Goal: Transaction & Acquisition: Obtain resource

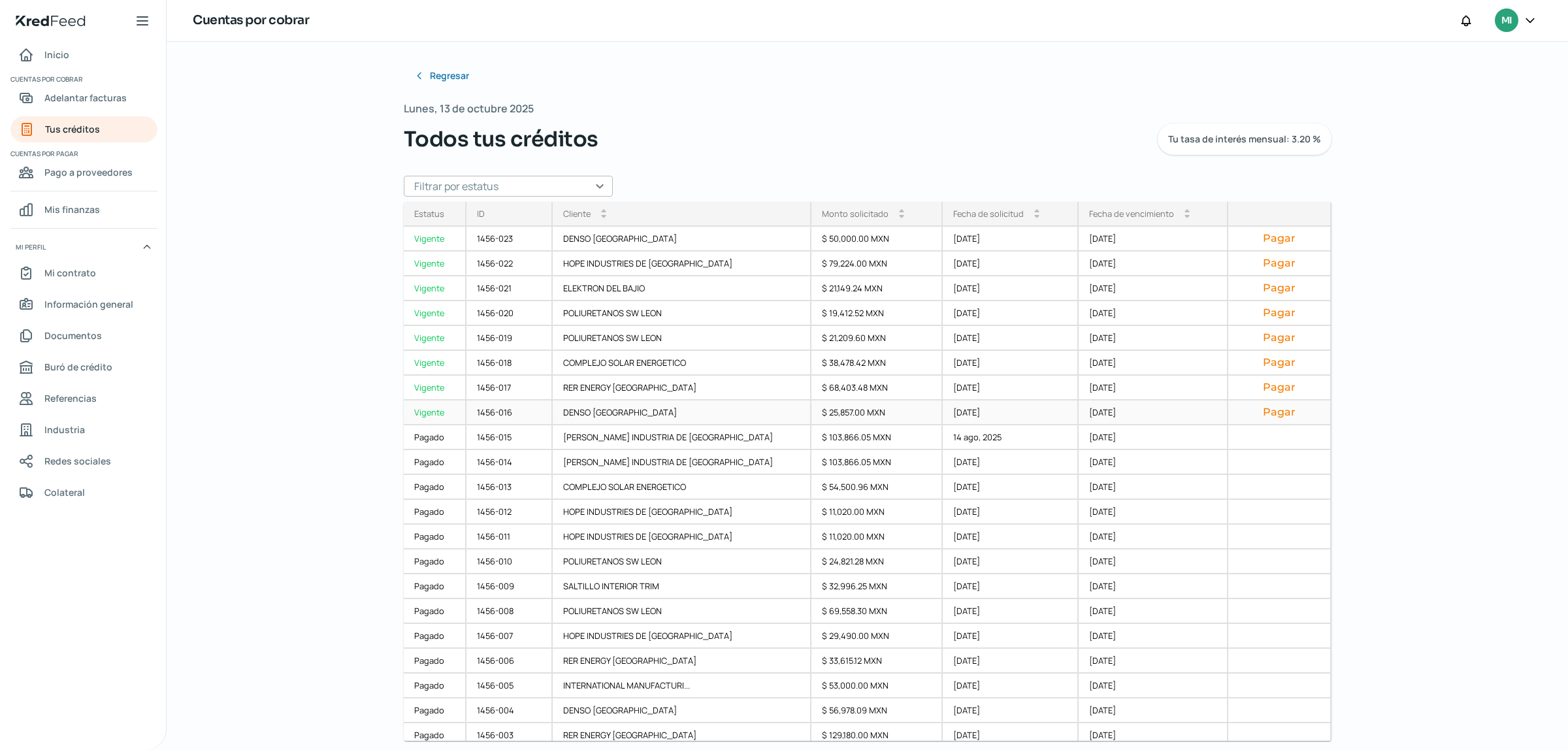
click at [1269, 408] on button "Pagar" at bounding box center [1279, 412] width 80 height 13
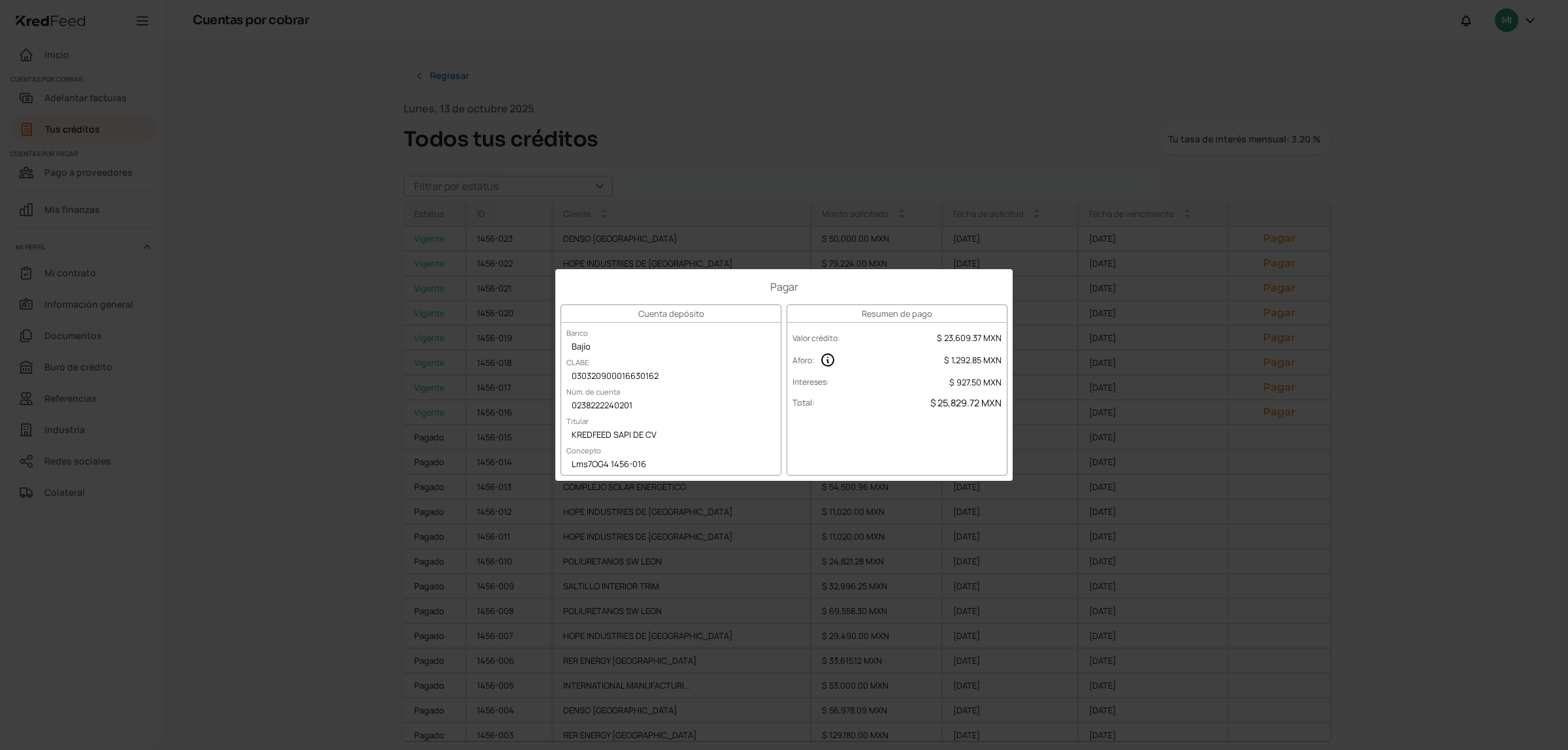
click at [1151, 139] on div "Pagar Cuenta depósito Banco Bajío CLABE 030320900016630162 Núm. de cuenta 02382…" at bounding box center [784, 375] width 1568 height 750
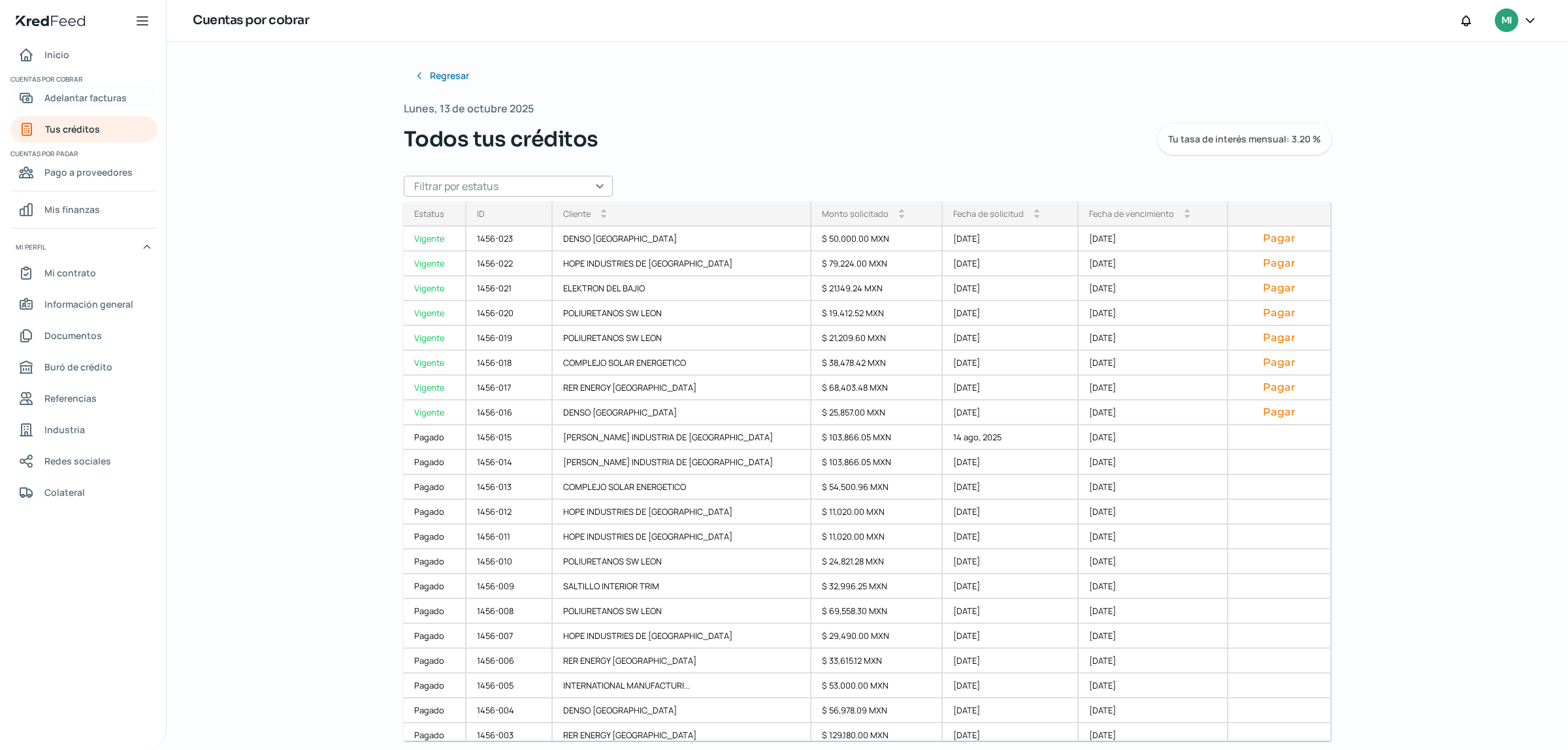
click at [102, 90] on span "Adelantar facturas" at bounding box center [86, 98] width 82 height 17
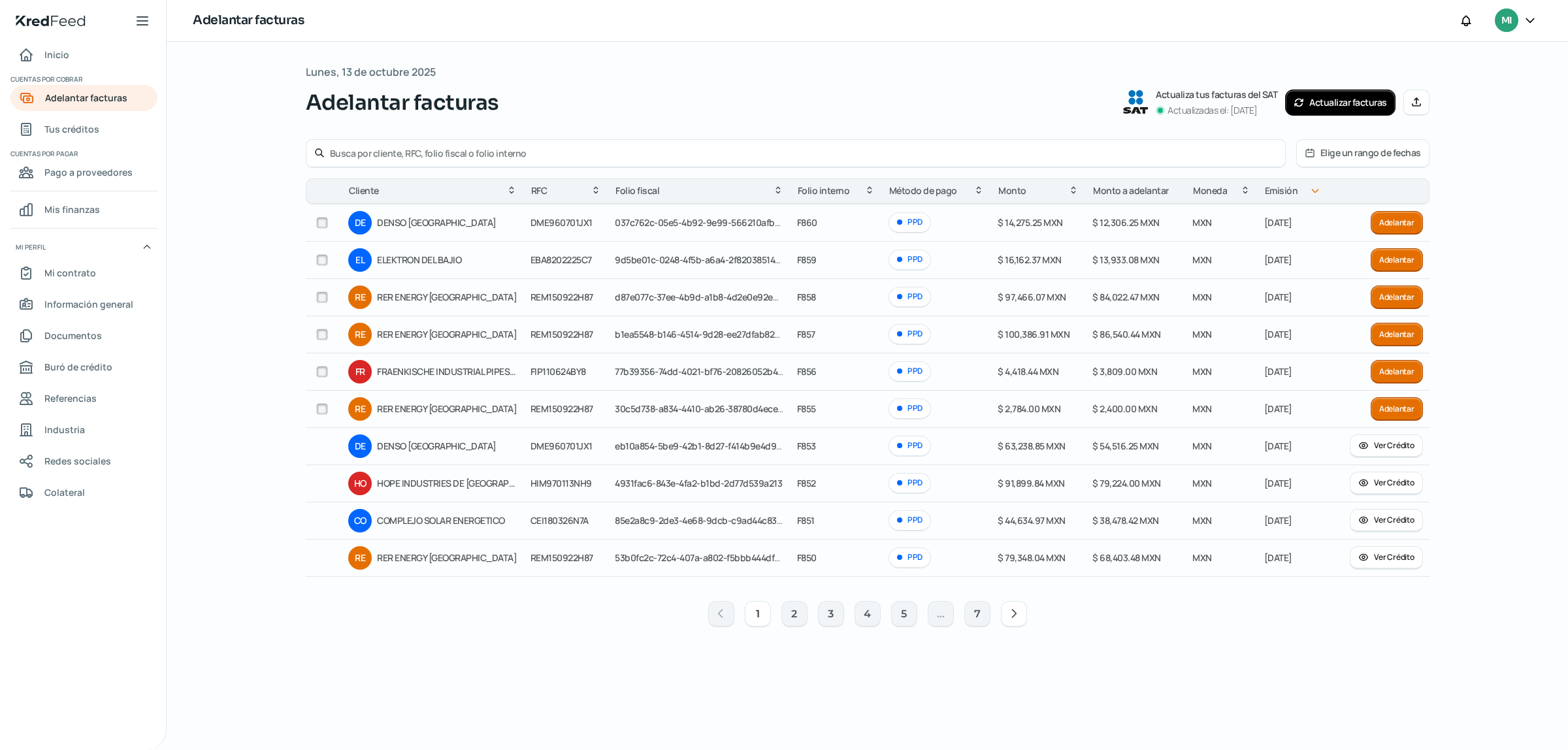
click at [1383, 337] on button "Adelantar" at bounding box center [1397, 334] width 52 height 23
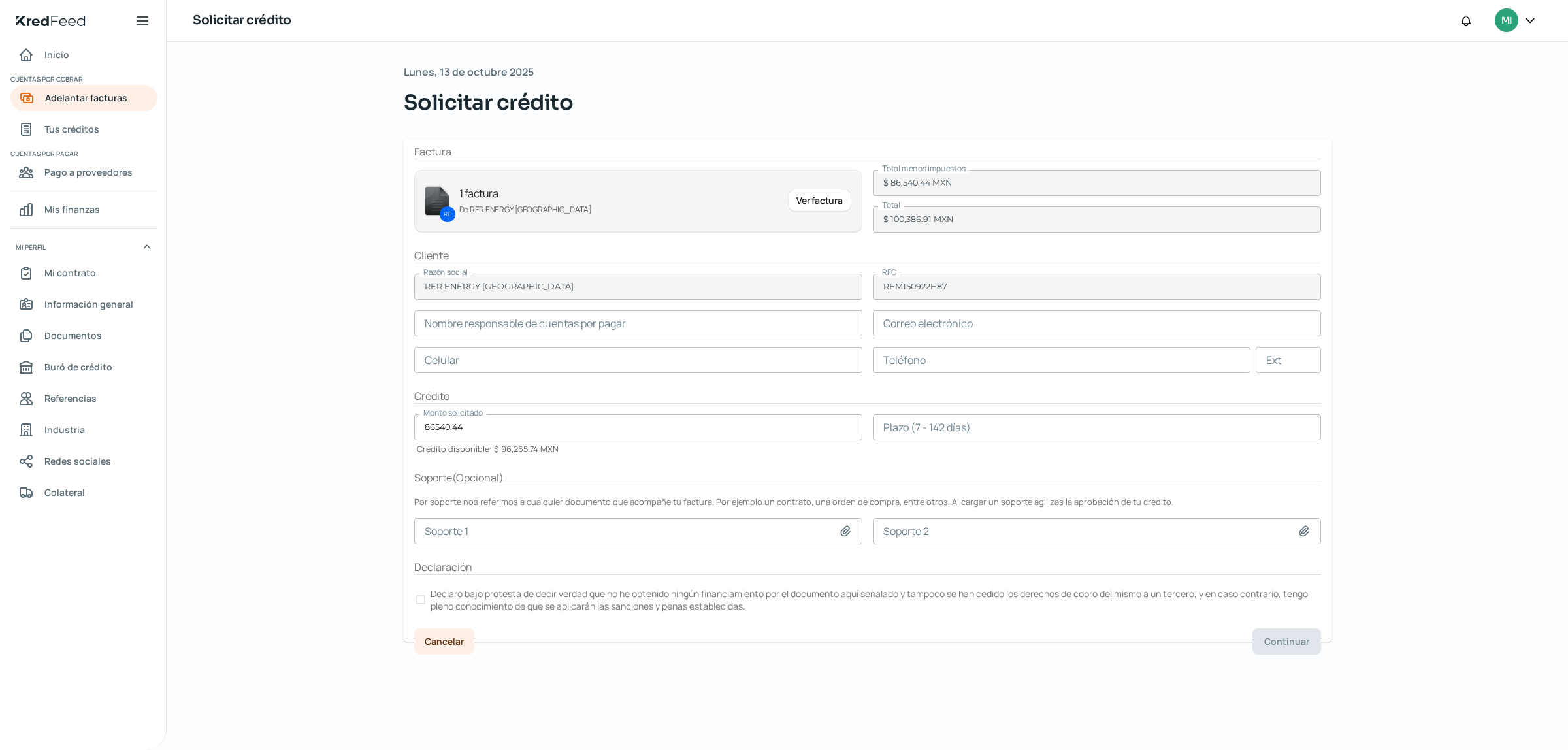
type input "[PERSON_NAME]"
type input "[EMAIL_ADDRESS][DOMAIN_NAME]"
type input "55 - 8617 - 4910"
click at [932, 423] on input "number" at bounding box center [1096, 427] width 448 height 26
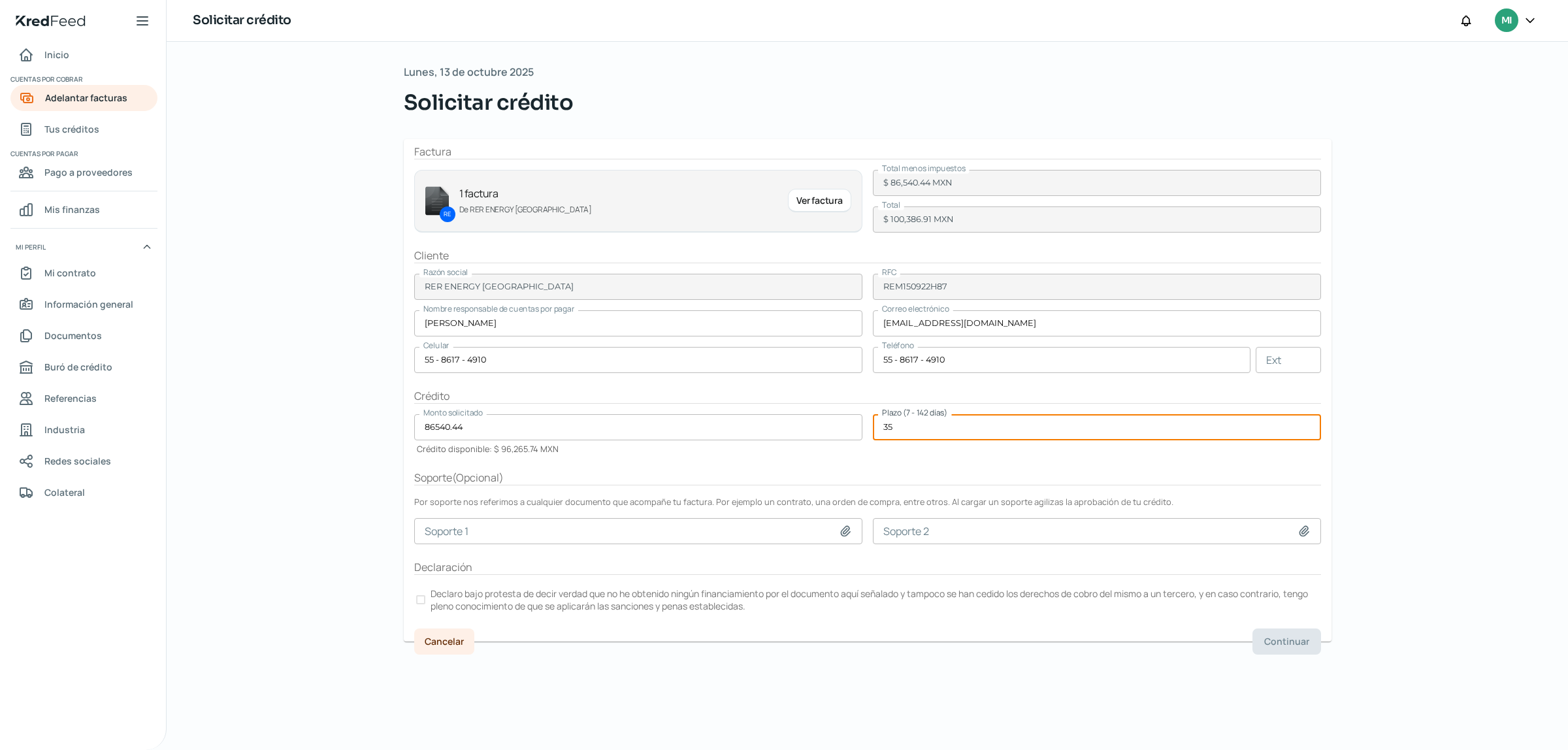
type input "35"
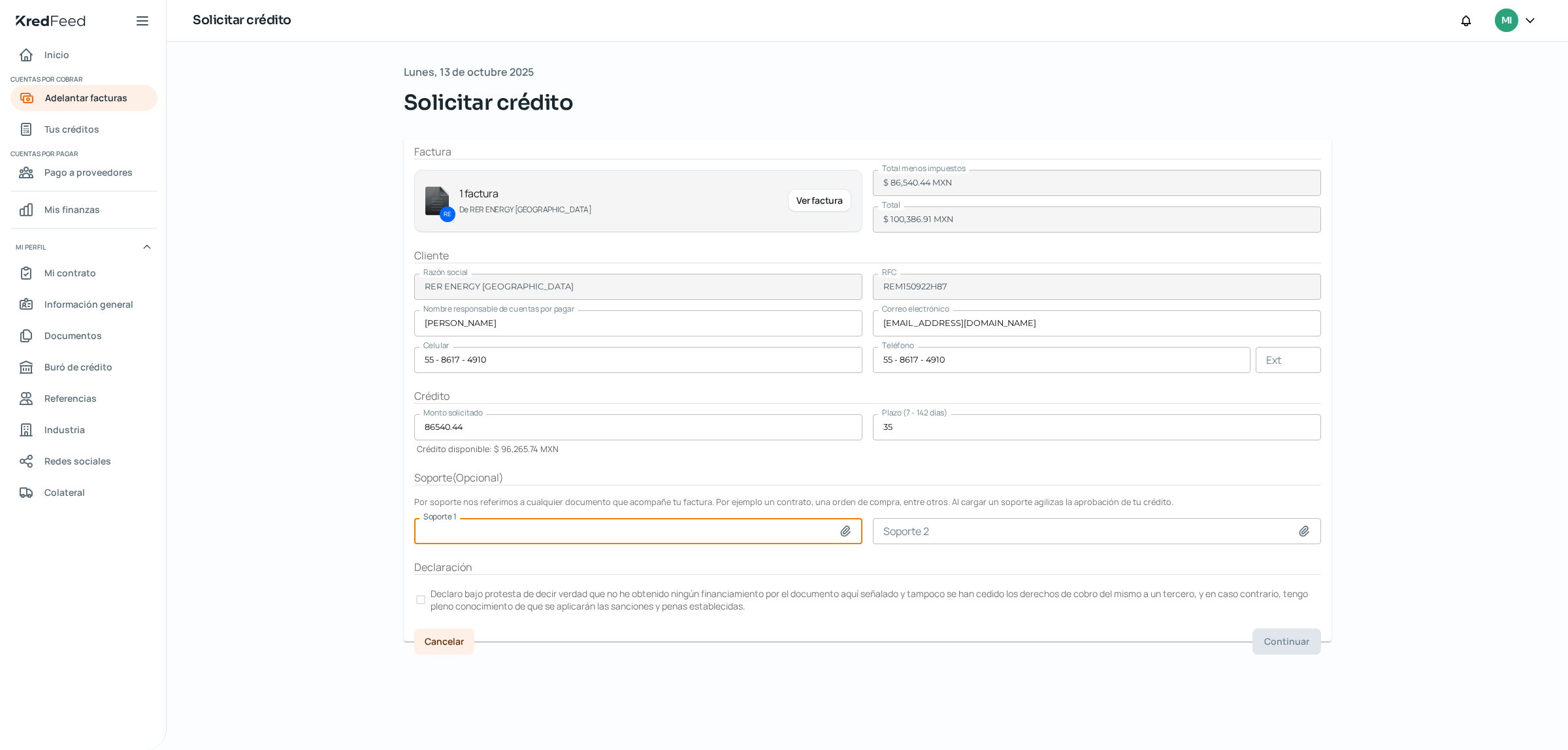
click at [530, 528] on input at bounding box center [638, 531] width 448 height 26
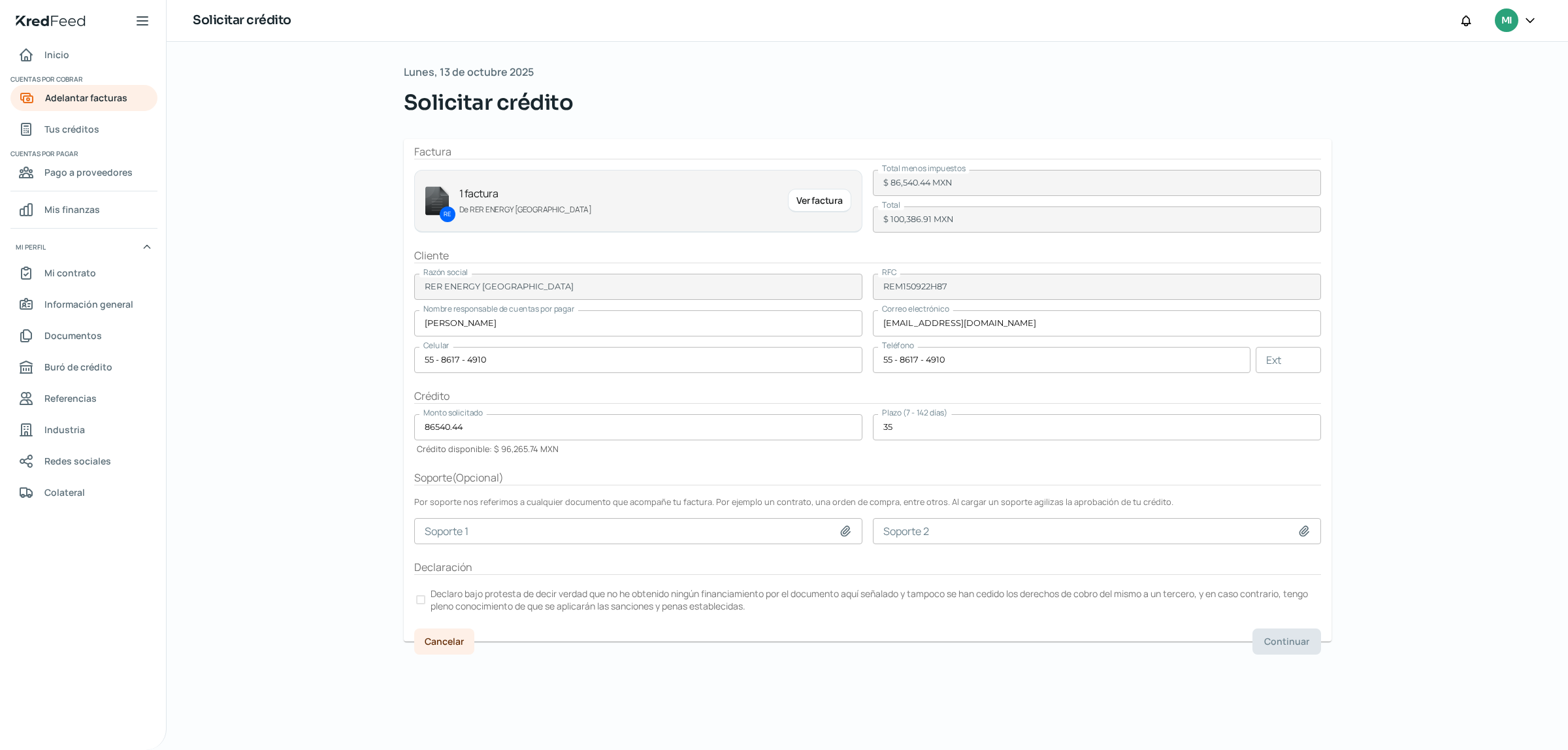
type input "C:\fakepath\F-857 LIO MONT 1RA PARTE.pdf"
type input "F-857 LIO MONT 1RA PARTE.pdf"
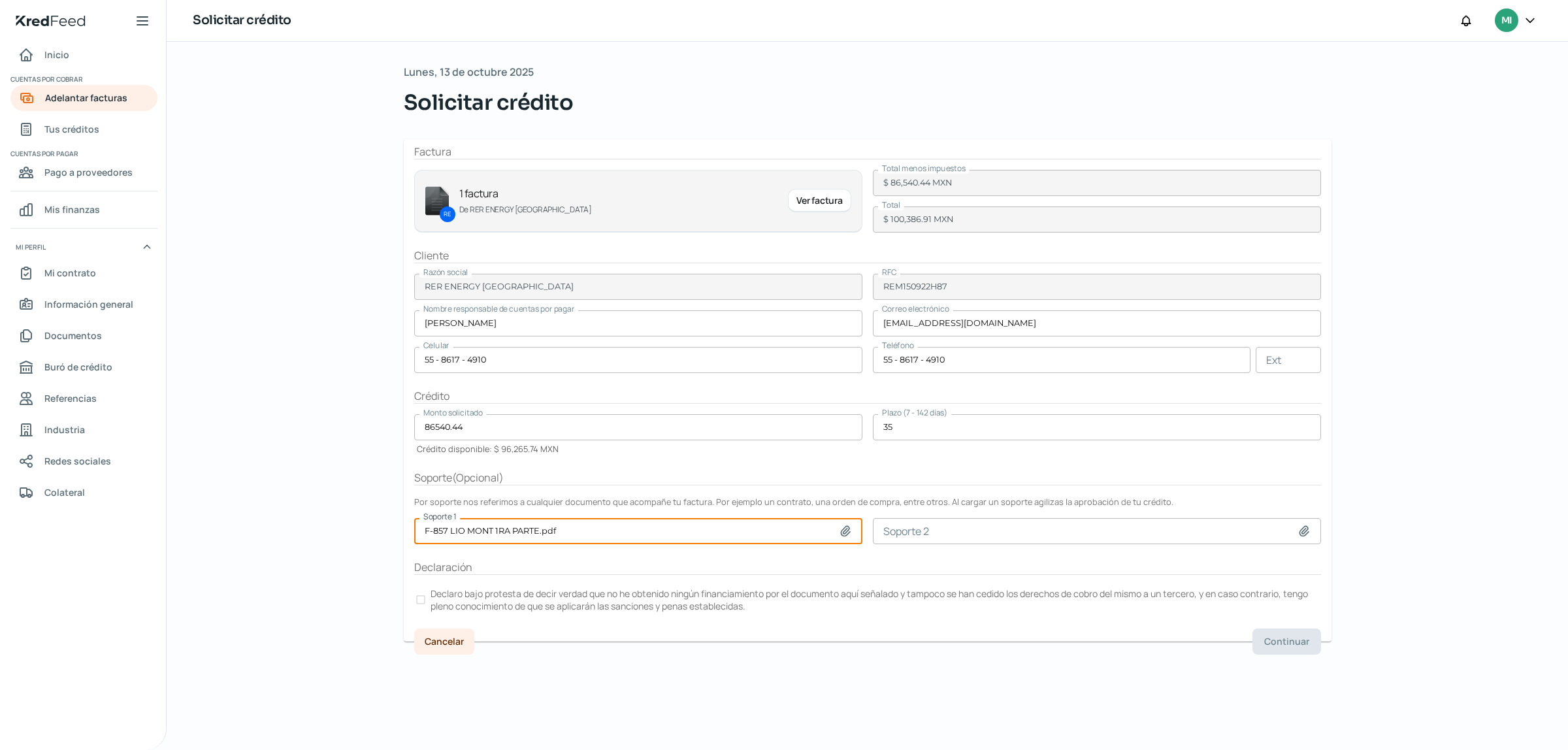
click at [1299, 533] on icon at bounding box center [1304, 531] width 9 height 10
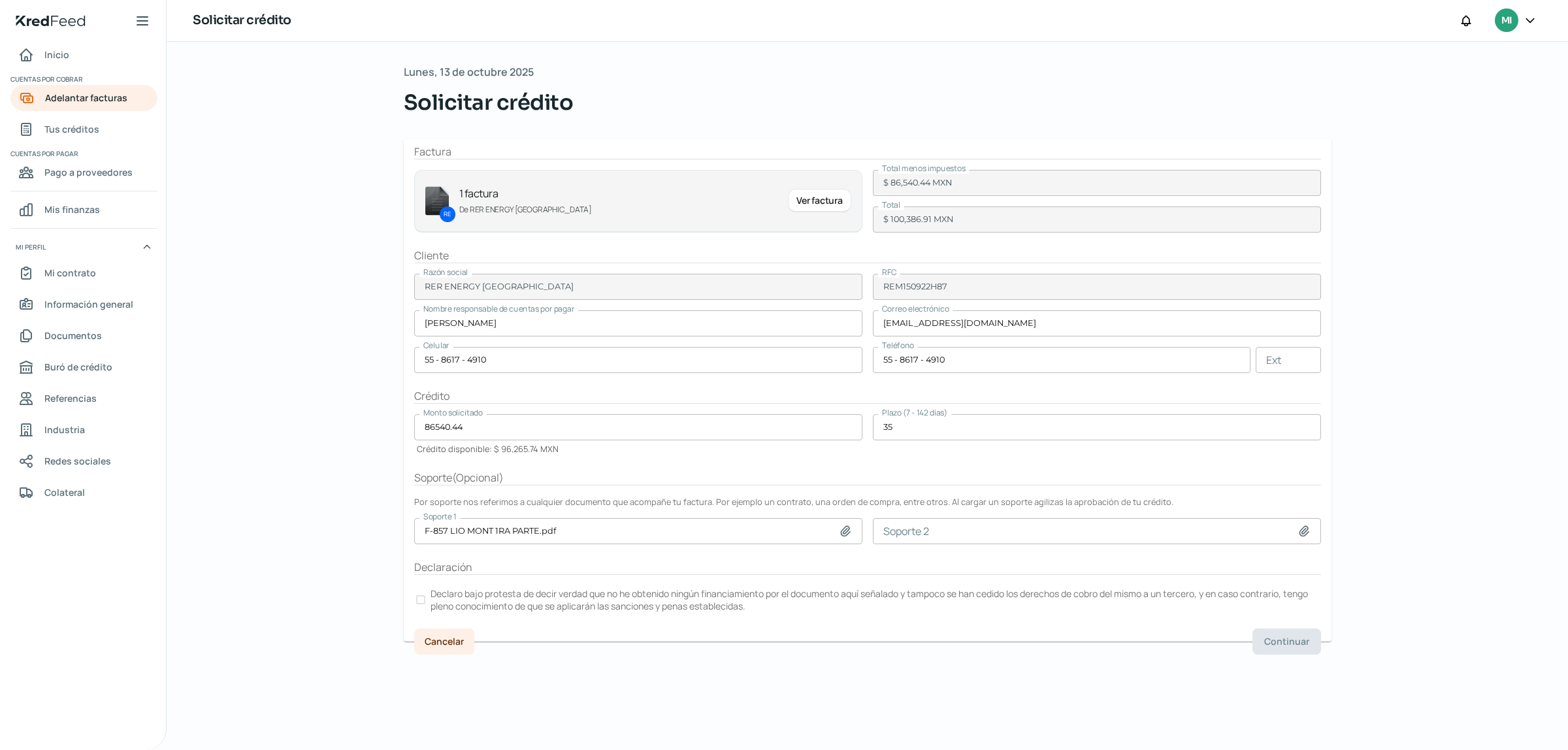
type input "C:\fakepath\F-857 LIO MONT 1RA PARTE.pdf"
type input "F-857 LIO MONT 1RA PARTE.pdf"
click at [414, 599] on label "Declaro bajo protesta de decir verdad que no he obtenido ningún financiamiento …" at bounding box center [867, 599] width 907 height 29
click at [1268, 642] on span "Continuar" at bounding box center [1287, 642] width 45 height 9
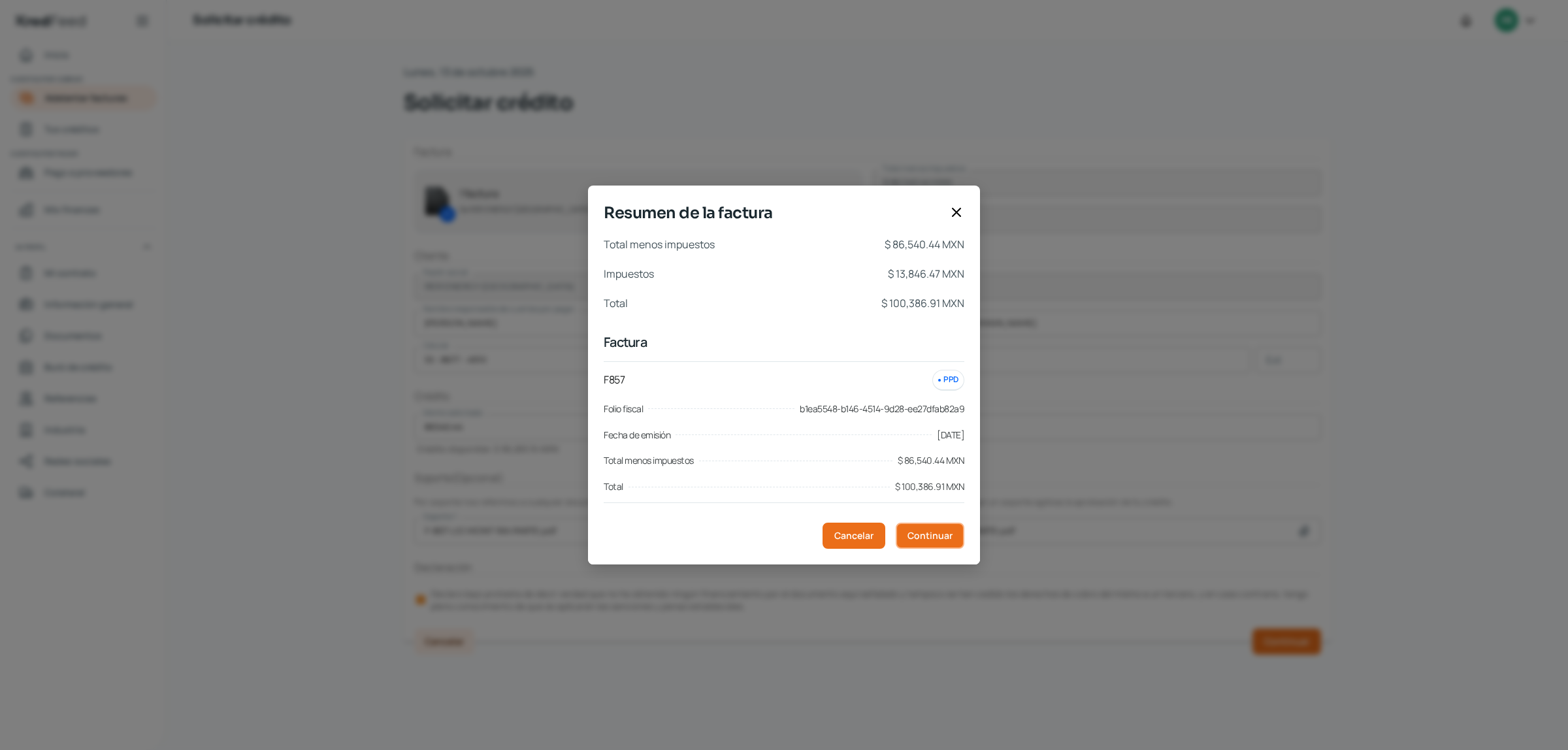
click at [931, 534] on span "Continuar" at bounding box center [930, 536] width 45 height 9
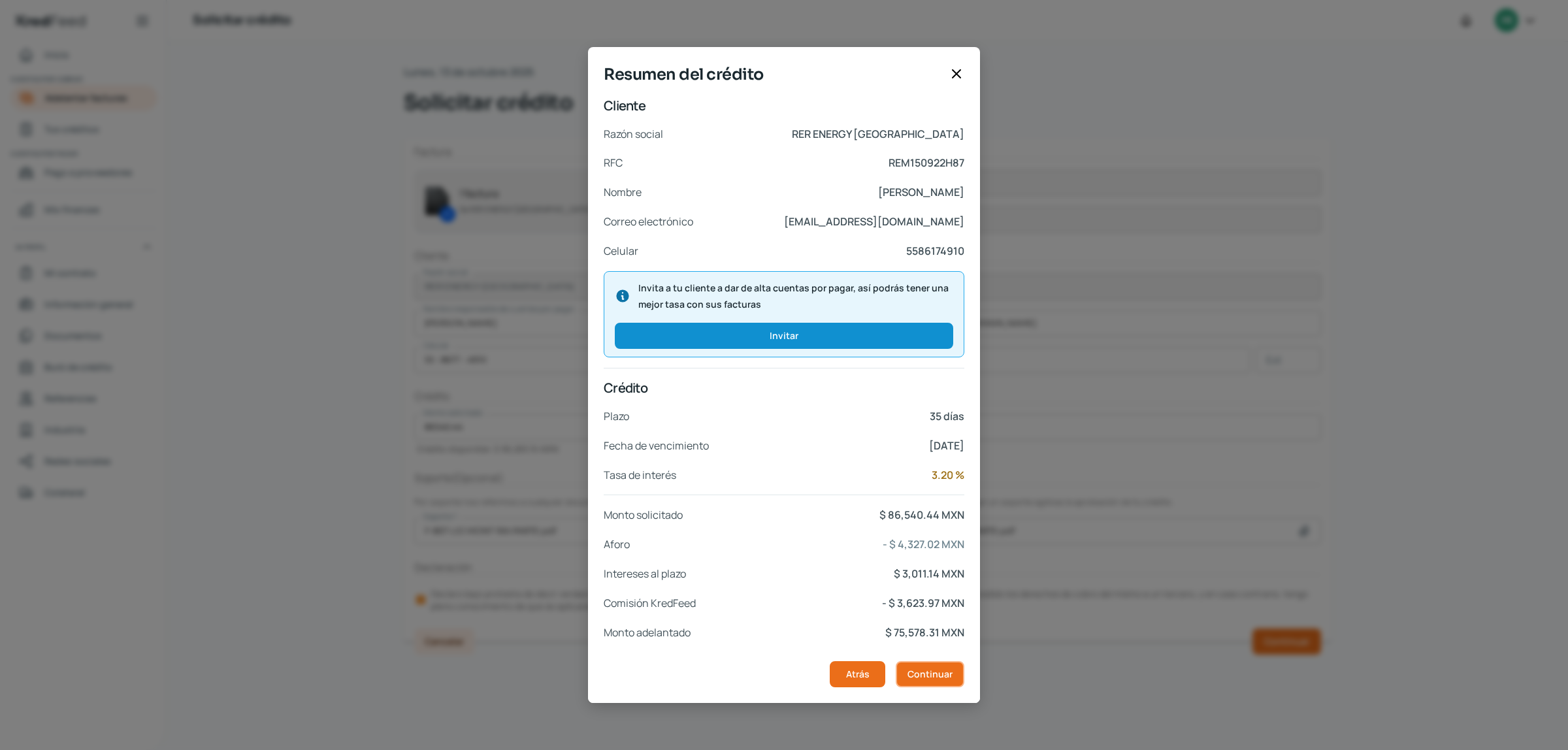
click at [922, 671] on span "Continuar" at bounding box center [930, 674] width 45 height 9
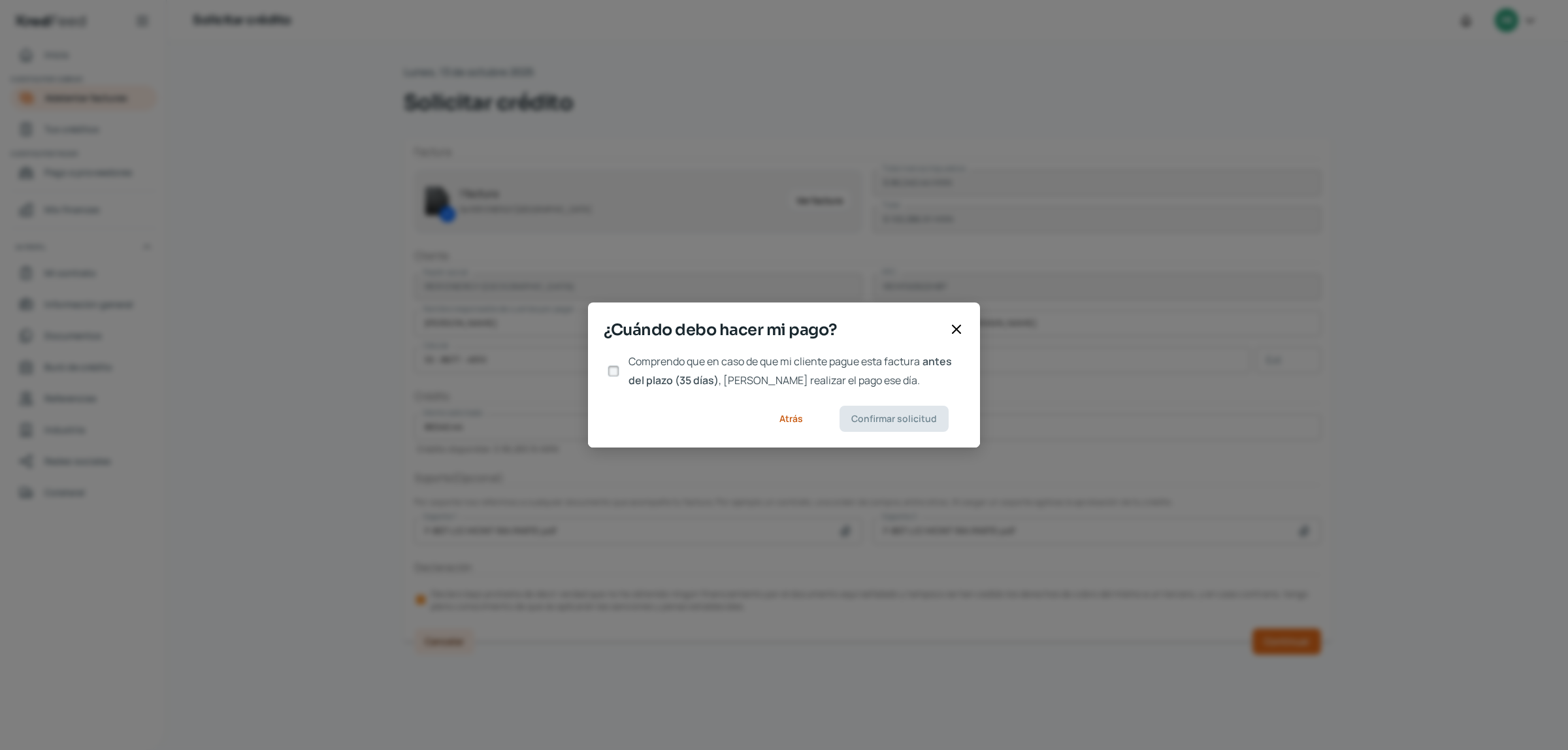
click at [618, 371] on input "Comprendo que en caso de que mi cliente pague esta factura antes del plazo (35 …" at bounding box center [614, 371] width 12 height 12
checkbox input "true"
click at [880, 427] on button "Confirmar solicitud" at bounding box center [894, 418] width 109 height 26
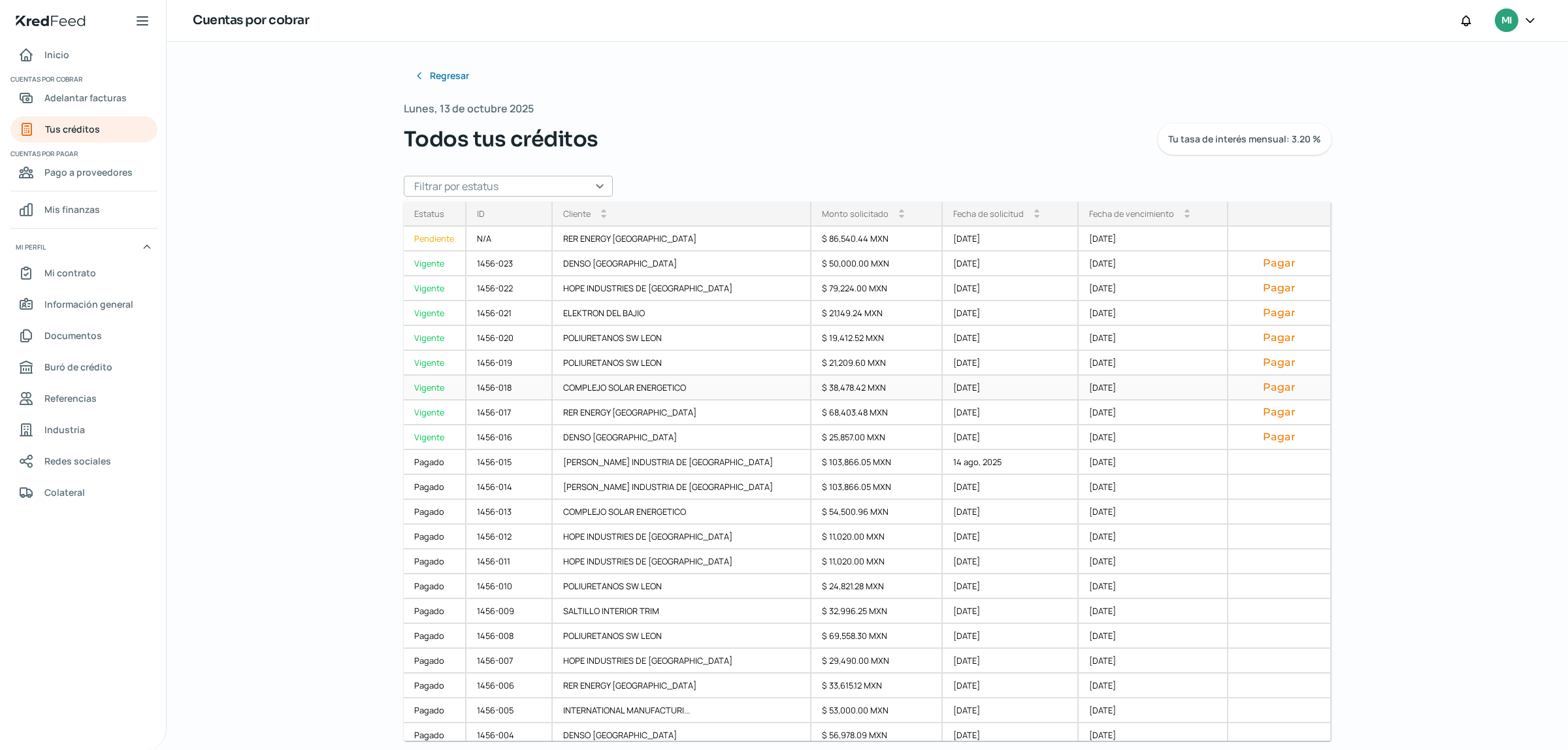
click at [1271, 389] on button "Pagar" at bounding box center [1279, 388] width 80 height 13
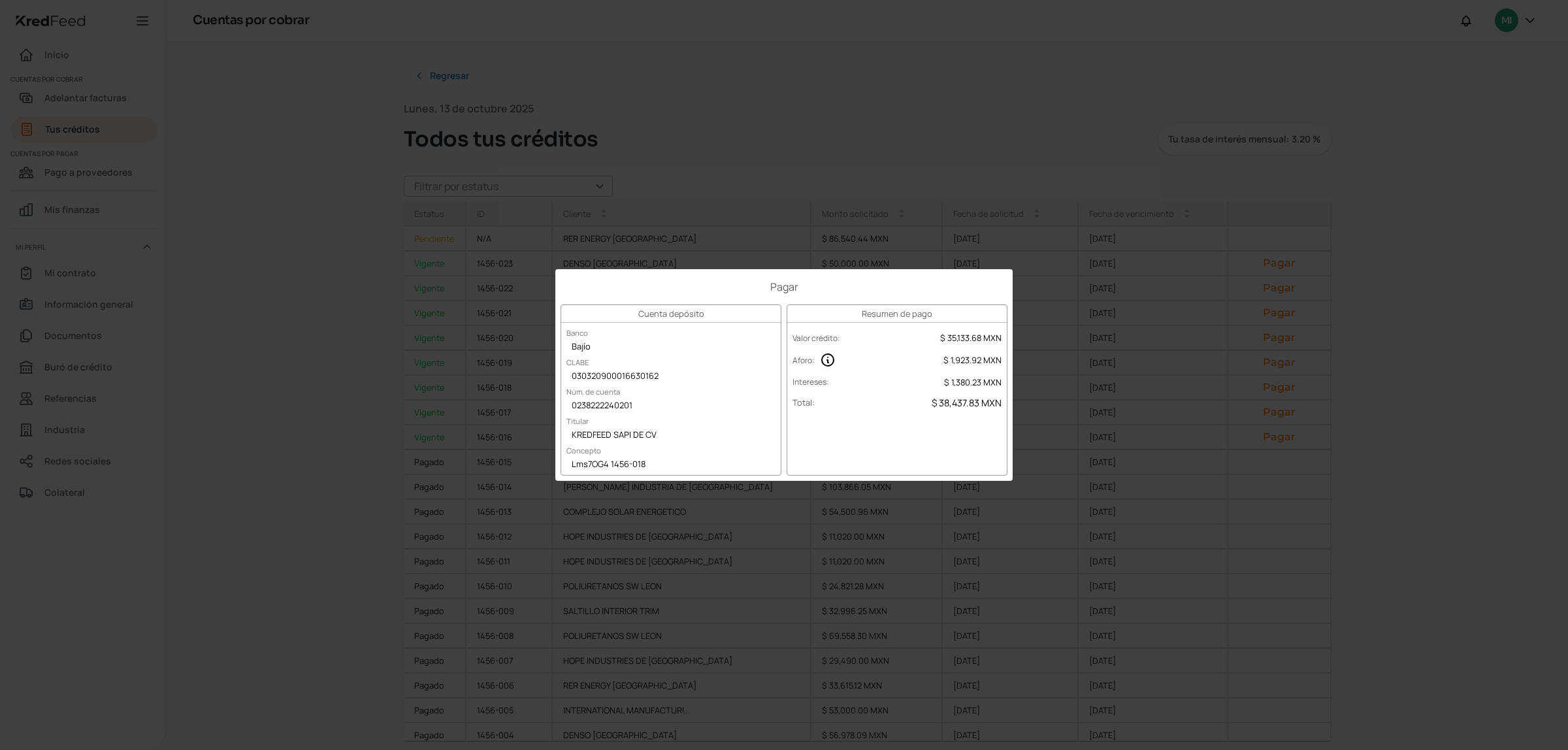
click at [1063, 481] on div "Pagar Cuenta depósito Banco Bajío CLABE 030320900016630162 Núm. de cuenta 02382…" at bounding box center [784, 375] width 1568 height 750
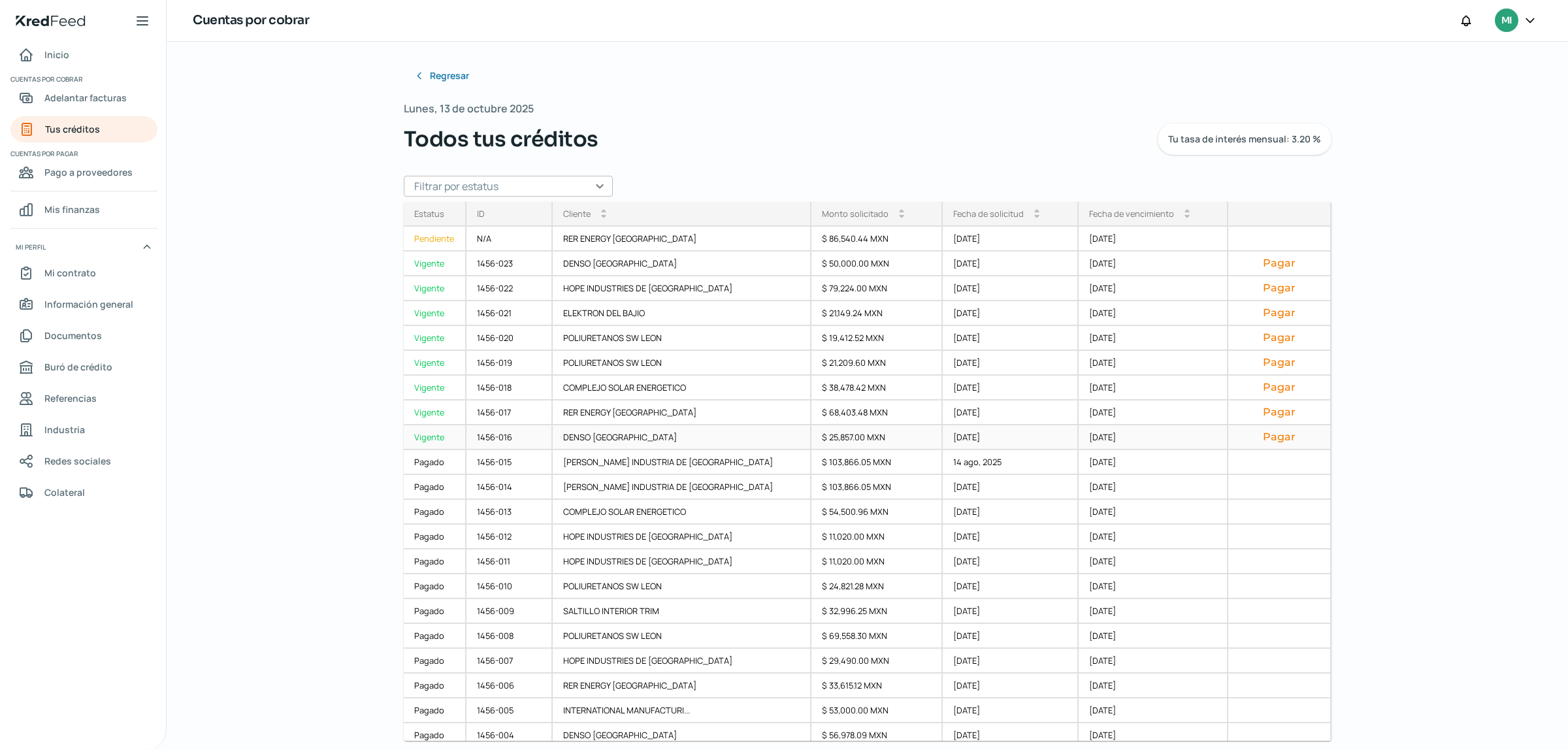
click at [1269, 439] on button "Pagar" at bounding box center [1279, 437] width 80 height 13
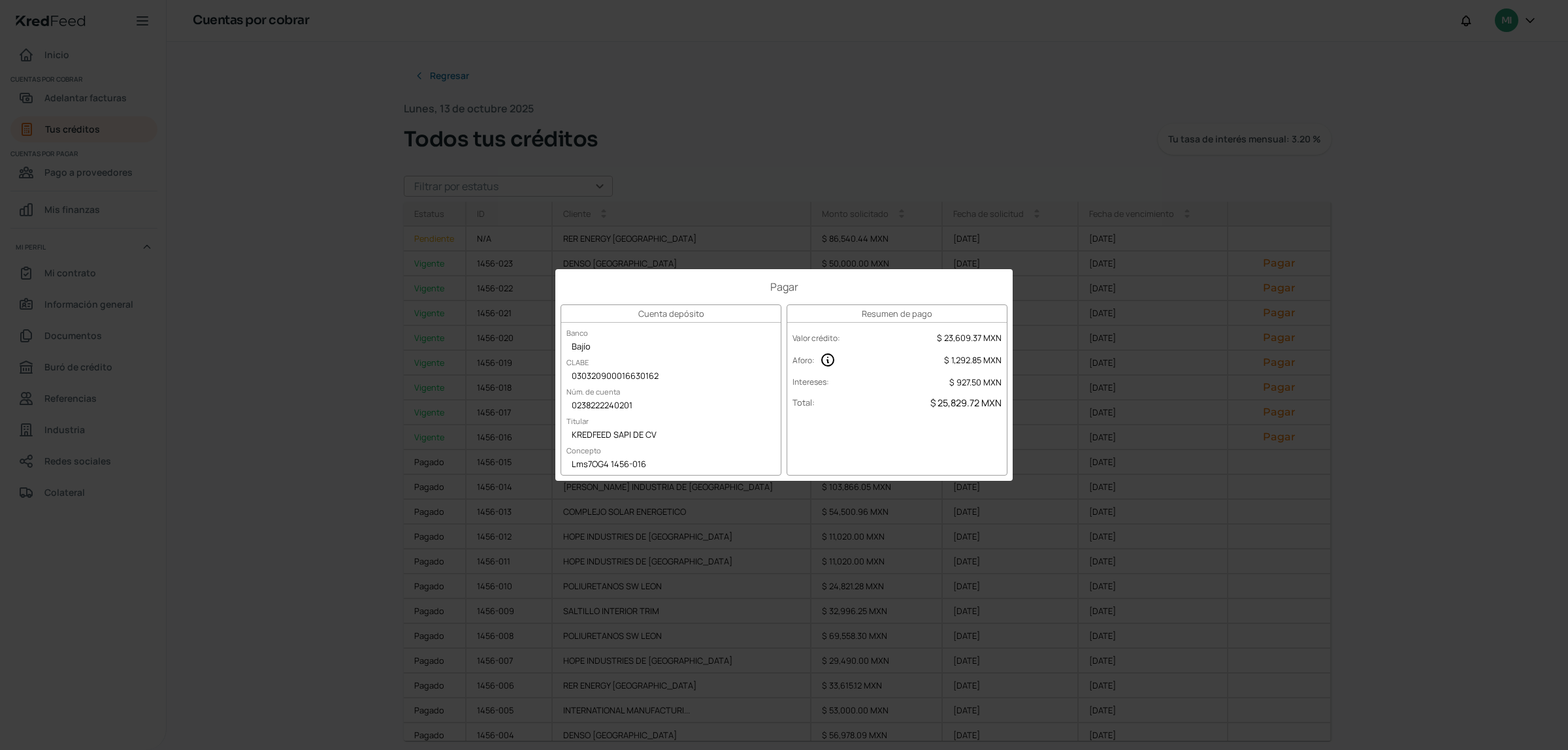
click at [1151, 445] on div "Pagar Cuenta depósito Banco Bajío CLABE 030320900016630162 Núm. de cuenta 02382…" at bounding box center [784, 375] width 1568 height 750
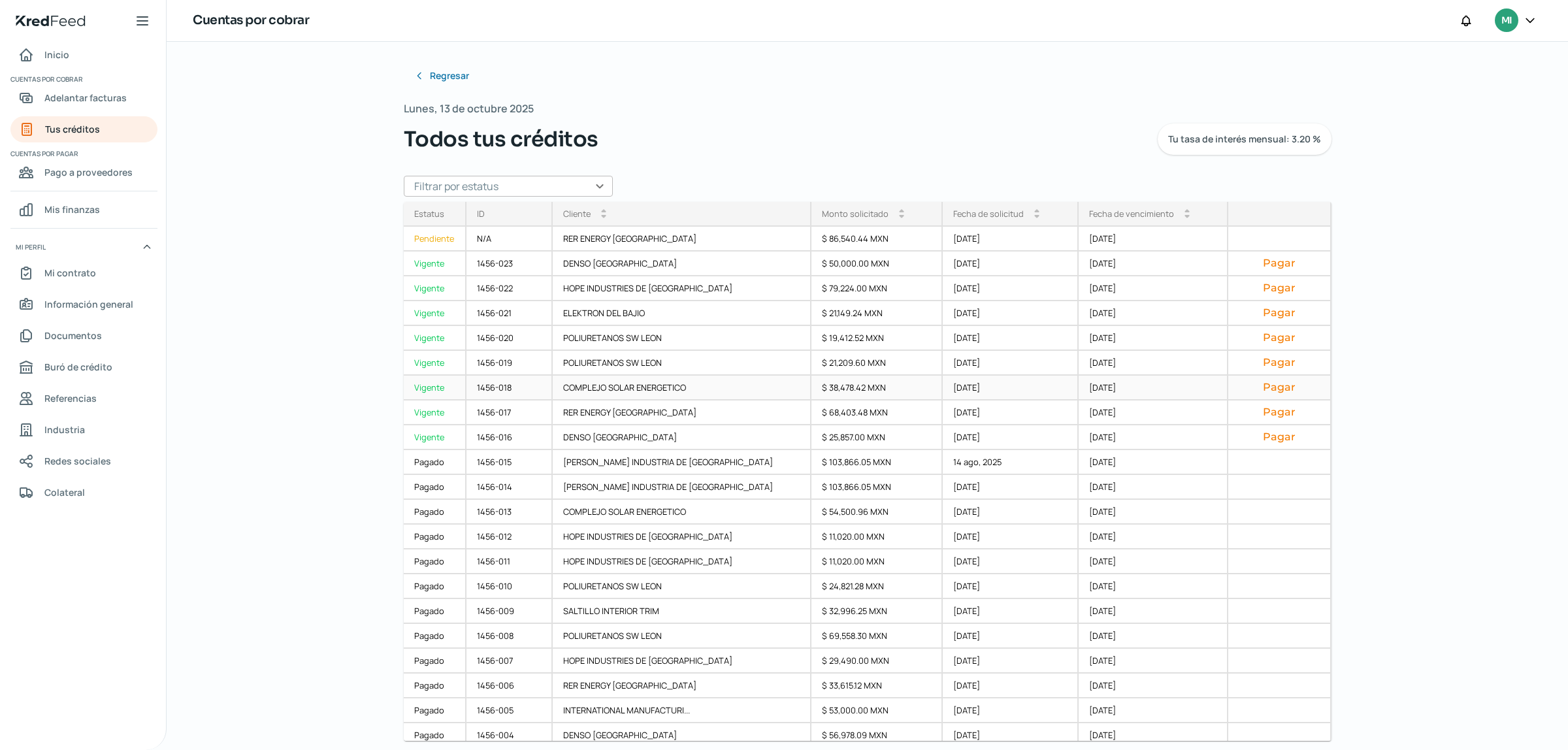
click at [1275, 381] on button "Pagar" at bounding box center [1279, 388] width 80 height 13
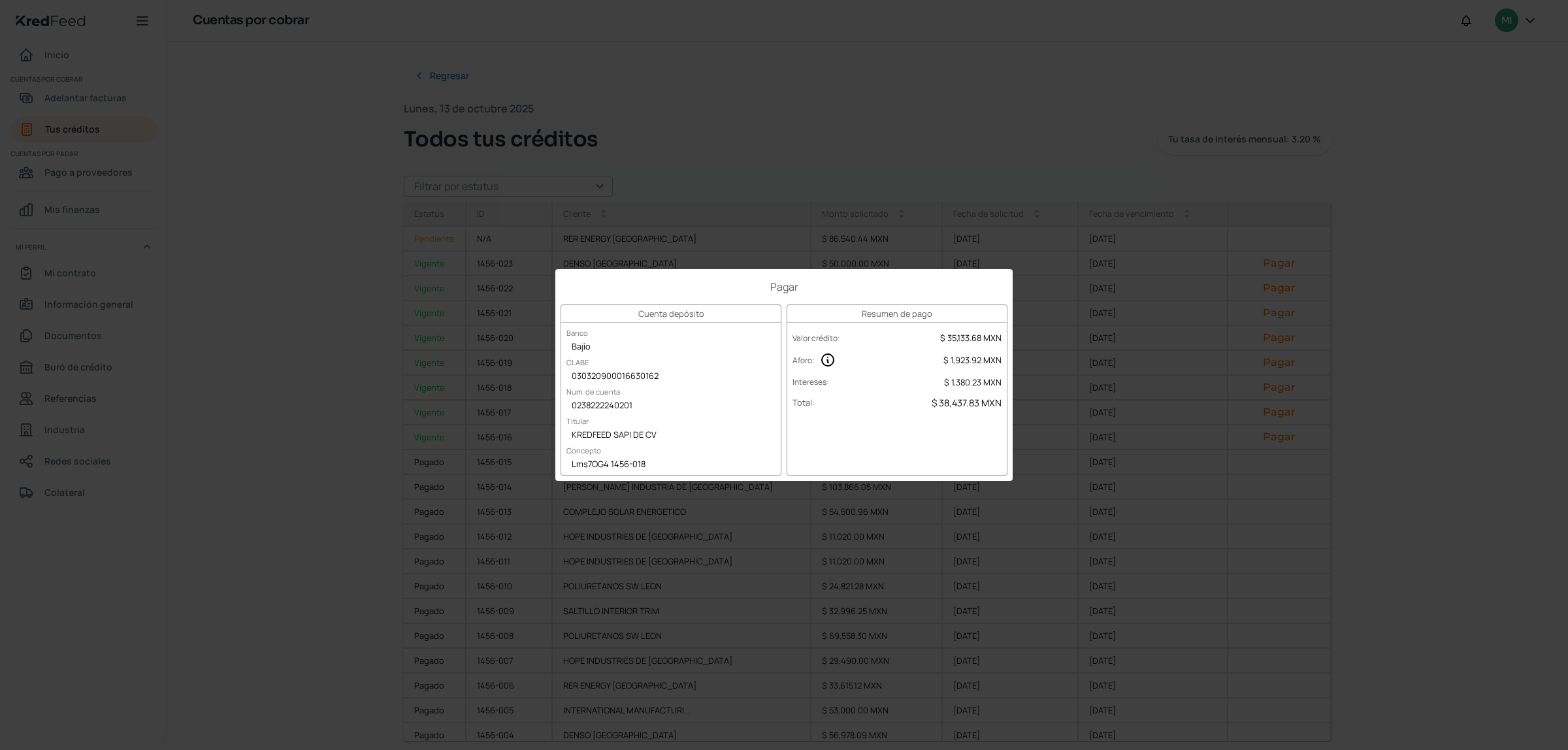
click at [1212, 412] on div "Pagar Cuenta depósito Banco Bajío CLABE 030320900016630162 Núm. de cuenta 02382…" at bounding box center [784, 375] width 1568 height 750
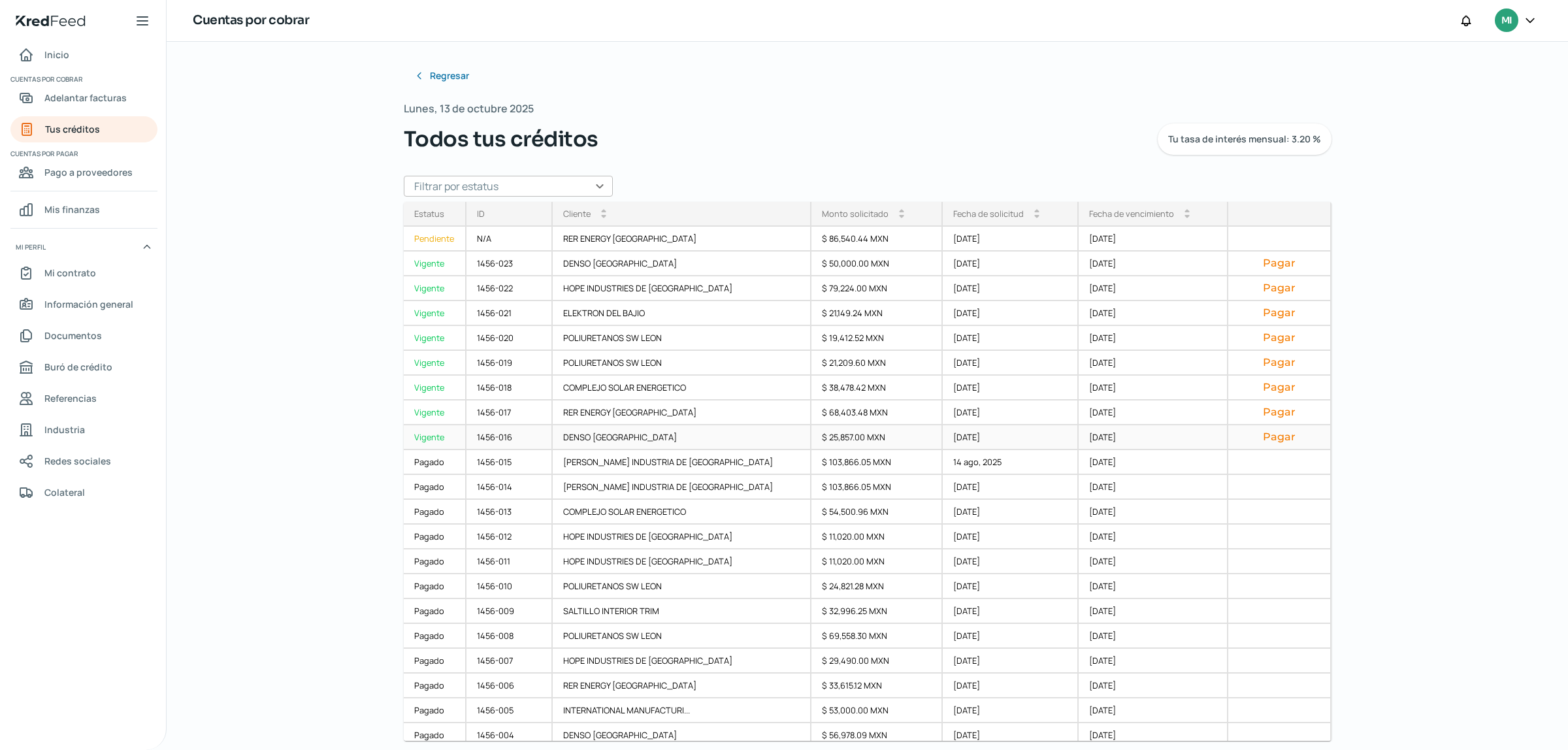
click at [1251, 440] on button "Pagar" at bounding box center [1279, 437] width 80 height 13
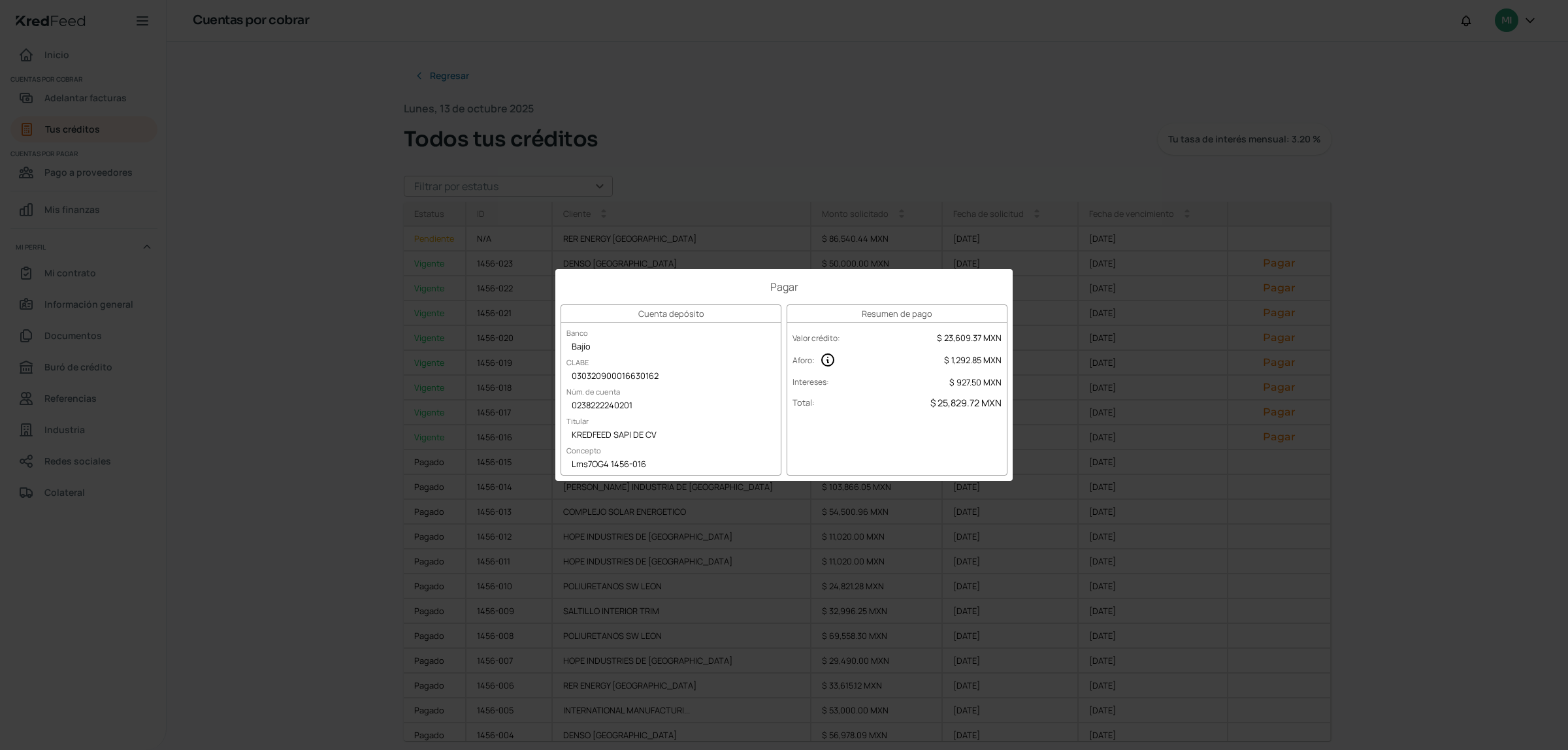
drag, startPoint x: 843, startPoint y: 132, endPoint x: 851, endPoint y: 139, distance: 10.6
click at [846, 135] on div "Pagar Cuenta depósito Banco Bajío CLABE 030320900016630162 Núm. de cuenta 02382…" at bounding box center [784, 375] width 1568 height 750
